Goal: Task Accomplishment & Management: Manage account settings

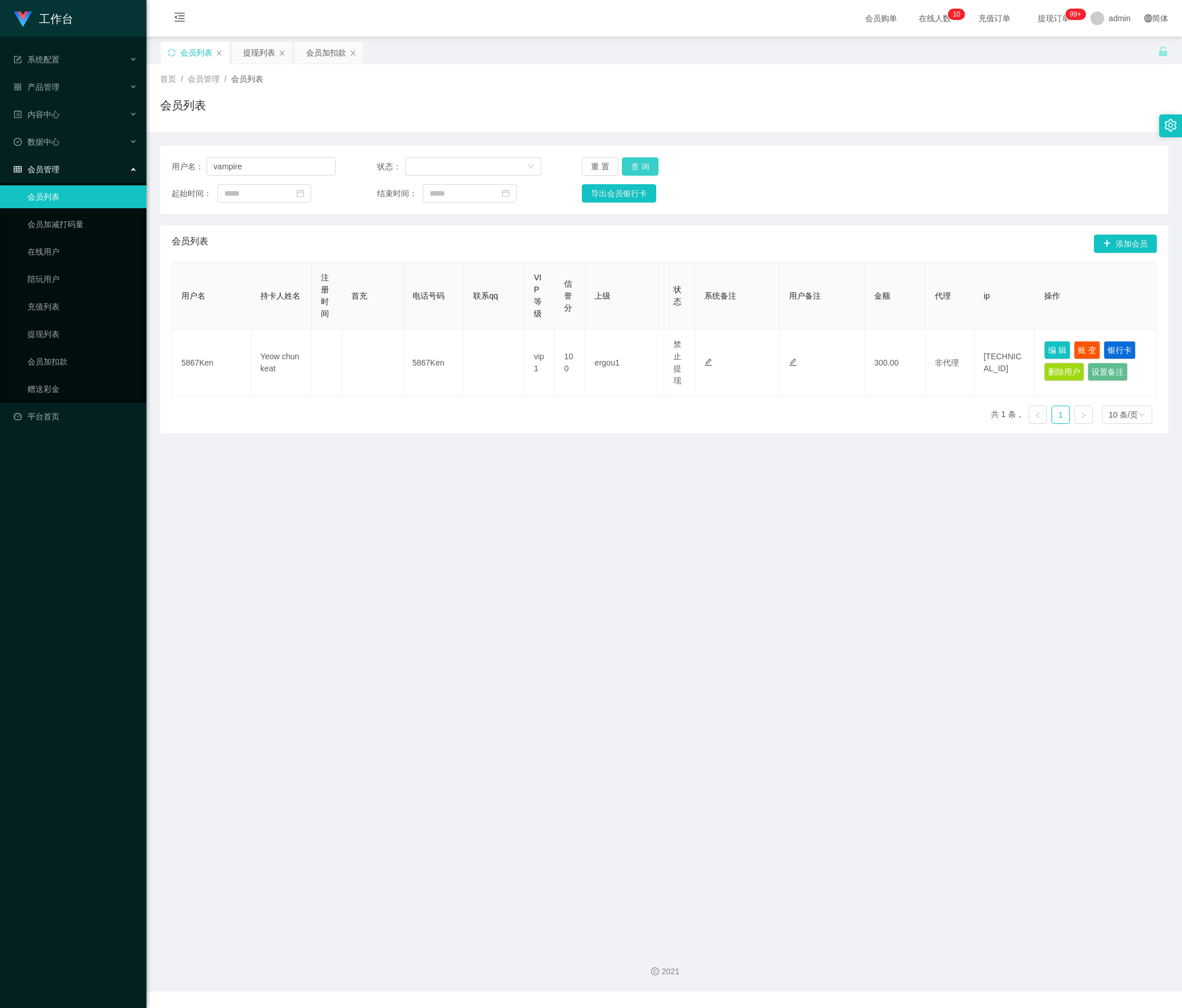
type input "vampire"
click at [628, 166] on button "查 询" at bounding box center [640, 166] width 37 height 18
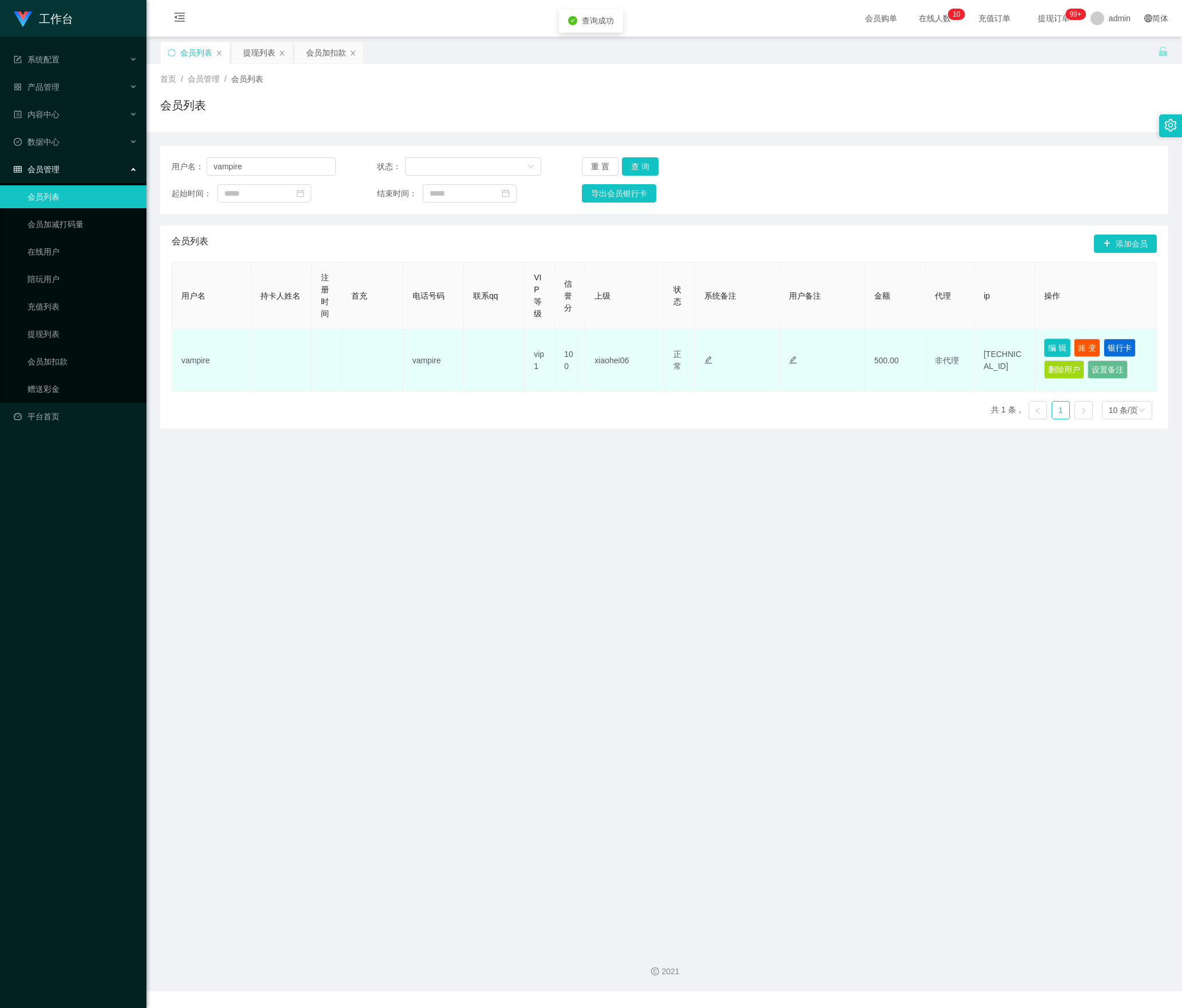
click at [1044, 349] on button "编 辑" at bounding box center [1057, 348] width 26 height 18
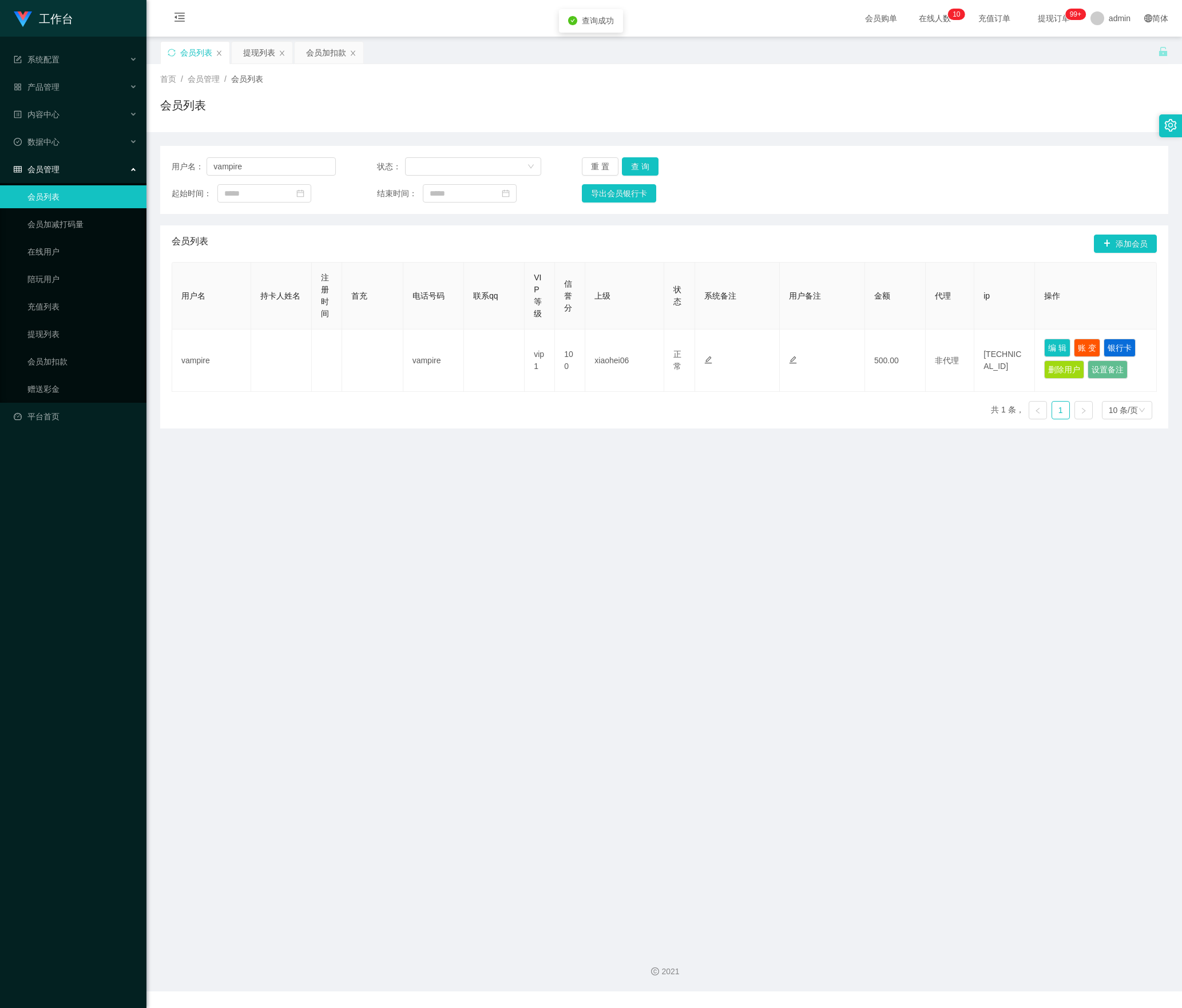
type input "vampire"
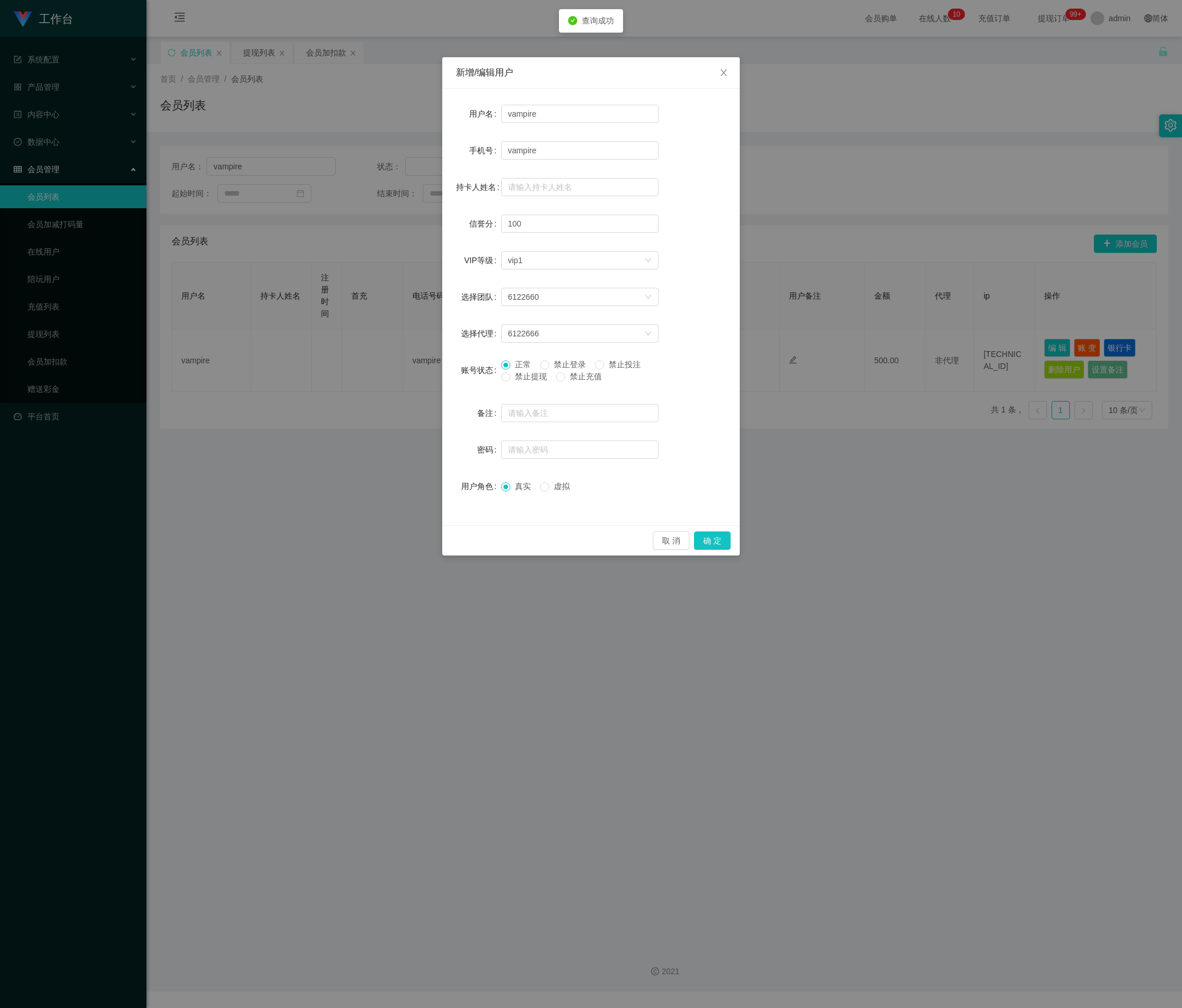
drag, startPoint x: 527, startPoint y: 381, endPoint x: 608, endPoint y: 455, distance: 109.7
click at [532, 376] on span "禁止提现" at bounding box center [531, 376] width 41 height 9
click at [511, 376] on span "禁止提现" at bounding box center [531, 376] width 41 height 9
click at [718, 533] on button "确 定" at bounding box center [712, 540] width 37 height 18
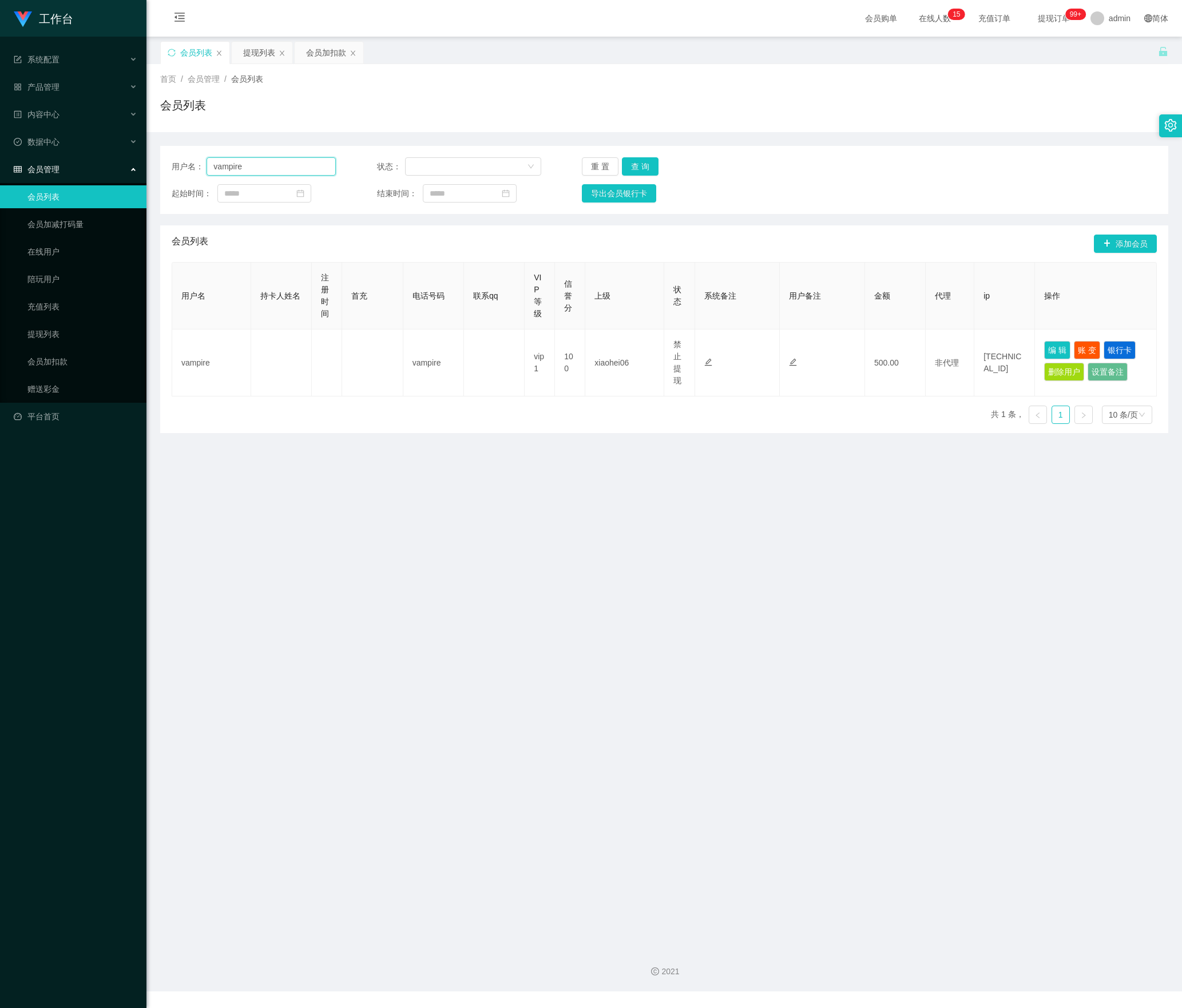
drag, startPoint x: 76, startPoint y: 176, endPoint x: 183, endPoint y: 202, distance: 110.1
click at [71, 177] on section "工作台 系统配置 产品管理 内容中心 数据中心 会员管理 会员列表 会员加减打码量 在线用户 陪玩用户 充值列表 提现列表 会员加扣款 赠送彩金 平台首页 保…" at bounding box center [591, 495] width 1182 height 991
paste input "Weijian"
type input "Weijian"
click at [637, 170] on button "查 询" at bounding box center [640, 166] width 37 height 18
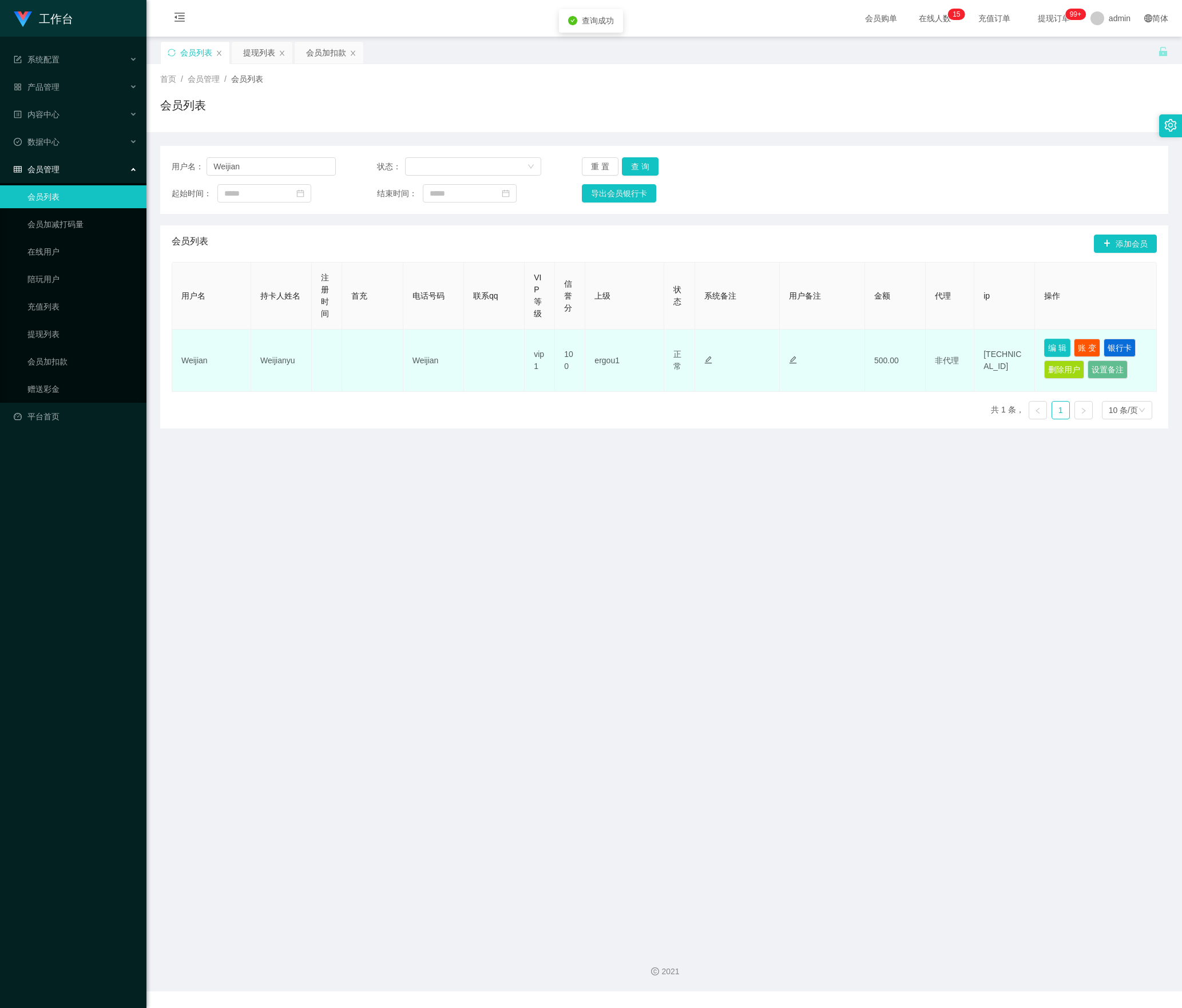
click at [1048, 349] on button "编 辑" at bounding box center [1057, 348] width 26 height 18
type input "Weijian"
type input "Weijianyu"
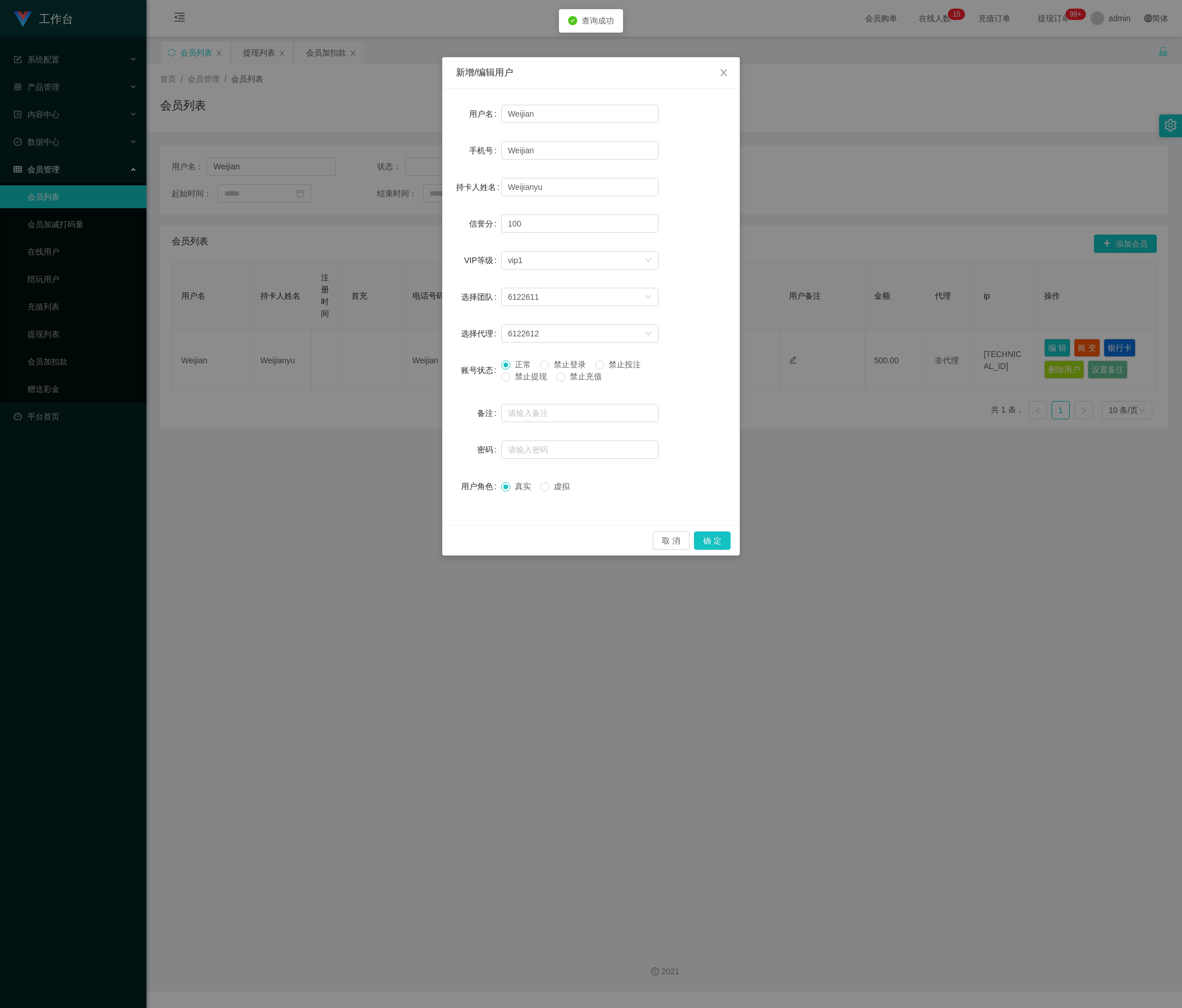
click at [529, 381] on span "禁止提现" at bounding box center [531, 376] width 41 height 9
click at [709, 542] on button "确 定" at bounding box center [712, 540] width 37 height 18
